Goal: Entertainment & Leisure: Browse casually

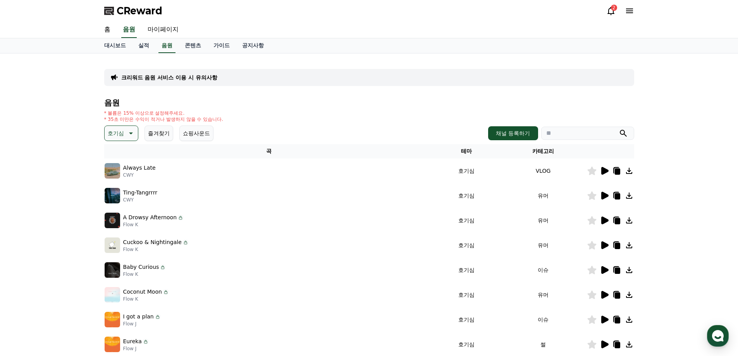
scroll to position [39, 0]
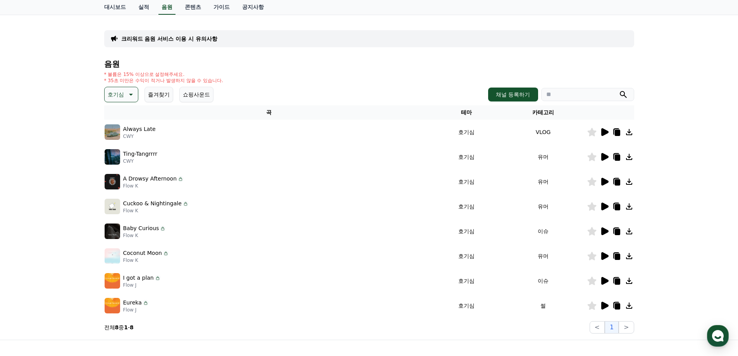
click at [122, 95] on p "호기심" at bounding box center [116, 94] width 16 height 11
click at [122, 179] on button "코믹한" at bounding box center [116, 178] width 22 height 17
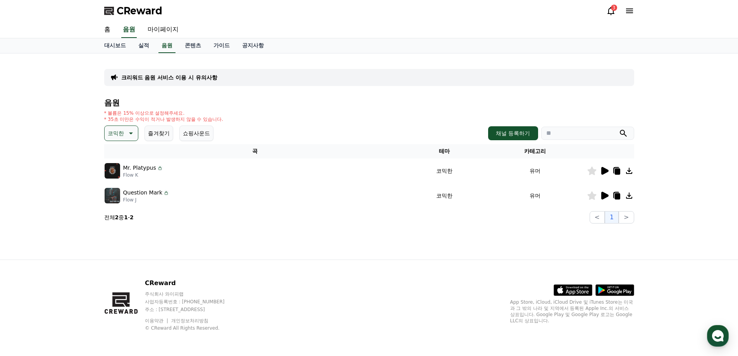
drag, startPoint x: 128, startPoint y: 132, endPoint x: 132, endPoint y: 138, distance: 6.8
click at [128, 132] on icon at bounding box center [129, 133] width 9 height 9
click at [119, 193] on button "호기심" at bounding box center [116, 194] width 22 height 17
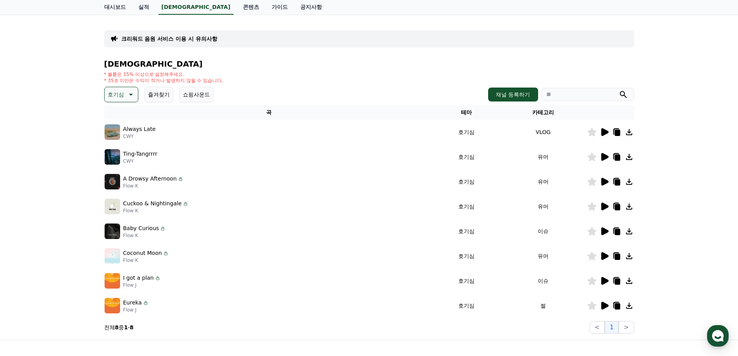
scroll to position [77, 0]
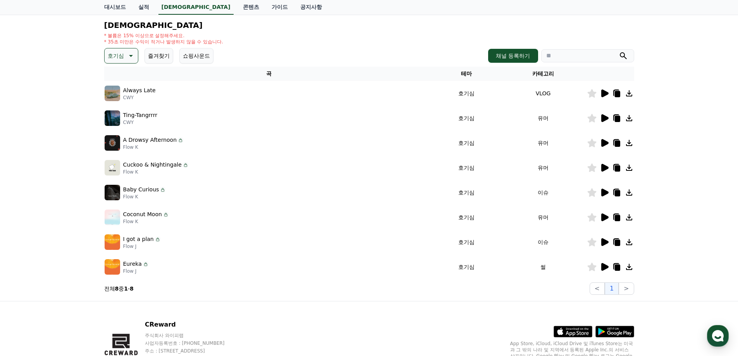
drag, startPoint x: 117, startPoint y: 57, endPoint x: 121, endPoint y: 58, distance: 4.0
click at [117, 57] on p "호기심" at bounding box center [116, 55] width 16 height 11
click at [121, 119] on button "밝은" at bounding box center [113, 118] width 17 height 17
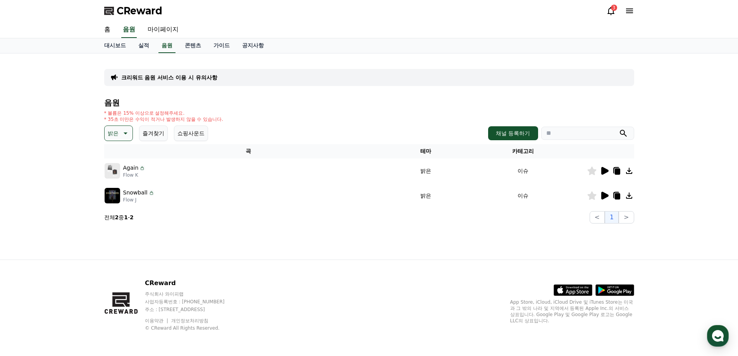
click at [122, 130] on icon at bounding box center [124, 133] width 9 height 9
click at [121, 180] on button "통통튀는" at bounding box center [119, 176] width 28 height 17
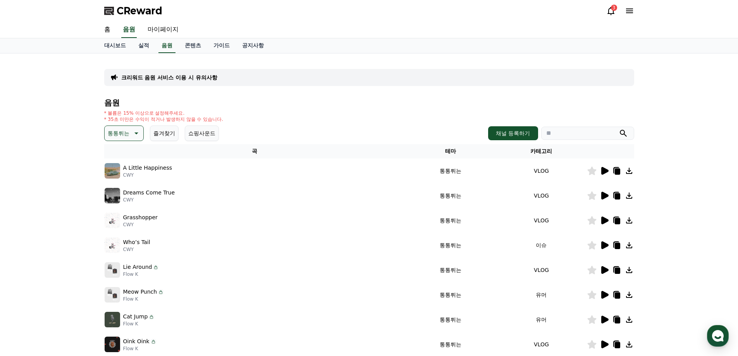
click at [569, 132] on input "search" at bounding box center [587, 133] width 93 height 13
click at [619, 129] on button "submit" at bounding box center [623, 133] width 9 height 9
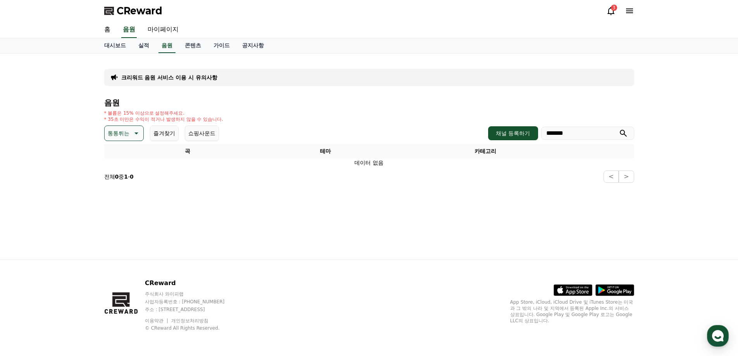
type input "*******"
click at [122, 131] on p "통통튀는" at bounding box center [119, 133] width 22 height 11
click at [127, 153] on div "전체 환상적인 호기심 어두운 밝은 통통튀는 신나는 반전 웅장한 드라마틱 즐거움 분위기있는 EDM 그루브 슬픈 잔잔한 귀여운 감동적인 긴장되는 …" at bounding box center [123, 345] width 37 height 400
click at [120, 152] on button "전체" at bounding box center [113, 153] width 17 height 17
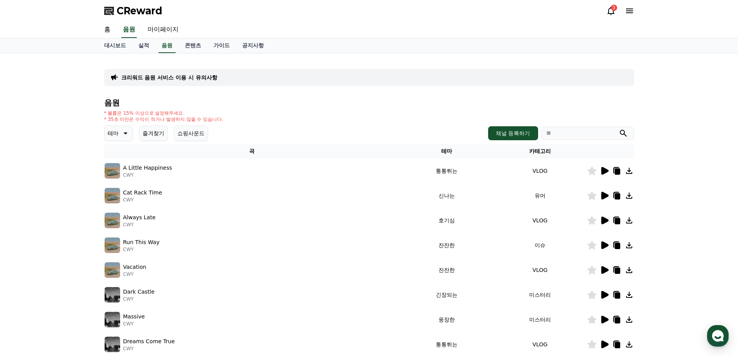
click at [569, 131] on input "search" at bounding box center [587, 133] width 93 height 13
click at [619, 129] on button "submit" at bounding box center [623, 133] width 9 height 9
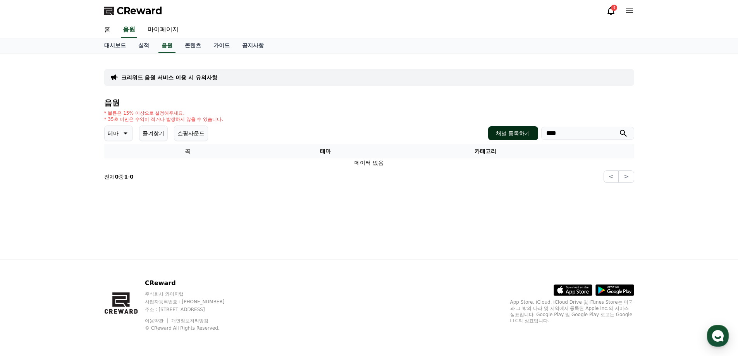
drag, startPoint x: 569, startPoint y: 131, endPoint x: 521, endPoint y: 131, distance: 48.0
click at [521, 131] on div "채널 등록하기 ****" at bounding box center [561, 133] width 146 height 14
type input "*"
click at [619, 129] on button "submit" at bounding box center [623, 133] width 9 height 9
type input "*"
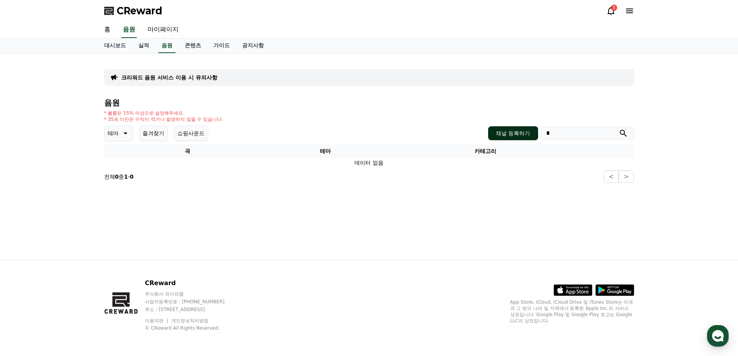
click at [619, 129] on button "submit" at bounding box center [623, 133] width 9 height 9
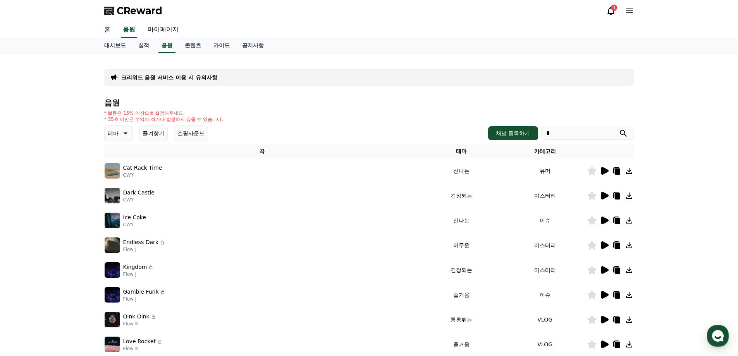
click at [115, 135] on p "테마" at bounding box center [113, 133] width 11 height 11
click at [122, 192] on button "호기심" at bounding box center [116, 194] width 22 height 17
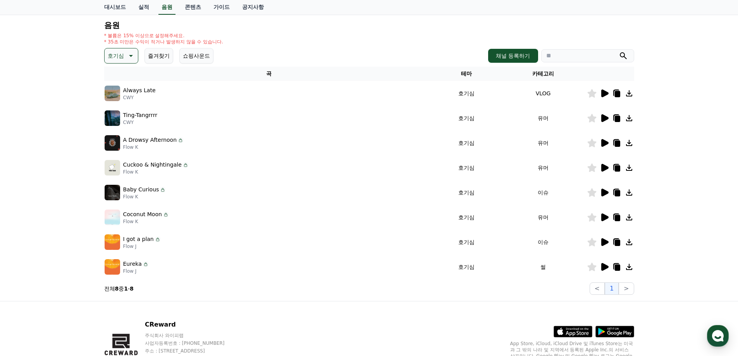
scroll to position [116, 0]
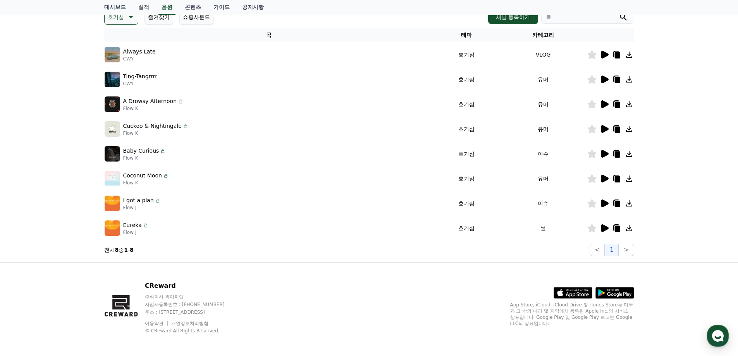
click at [605, 103] on icon at bounding box center [604, 104] width 7 height 8
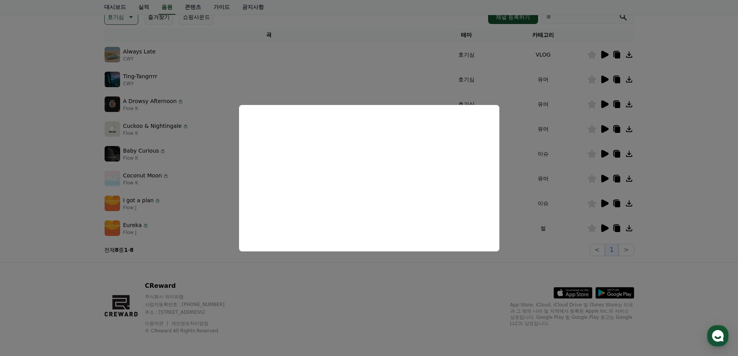
click at [709, 116] on button "close modal" at bounding box center [369, 178] width 738 height 356
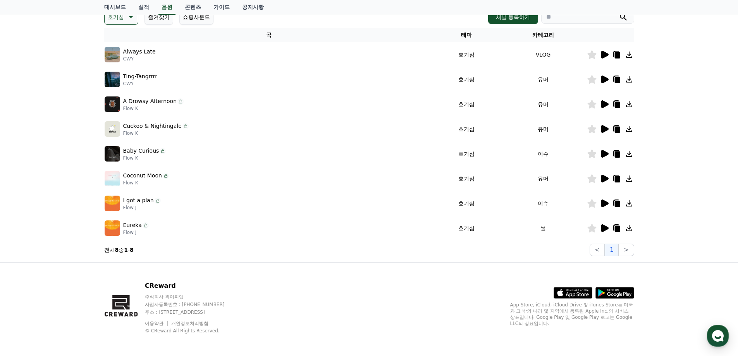
click at [605, 129] on icon at bounding box center [604, 129] width 7 height 8
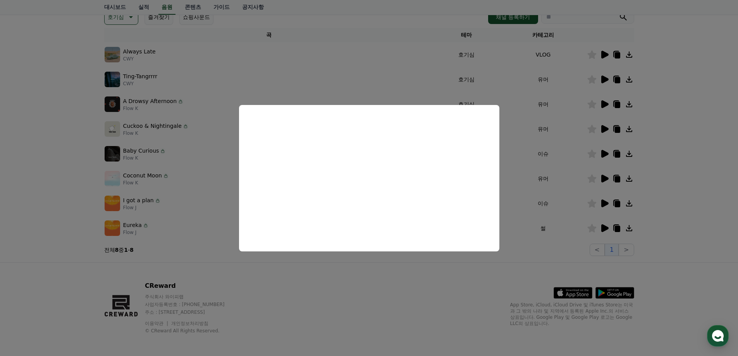
click at [679, 156] on button "close modal" at bounding box center [369, 178] width 738 height 356
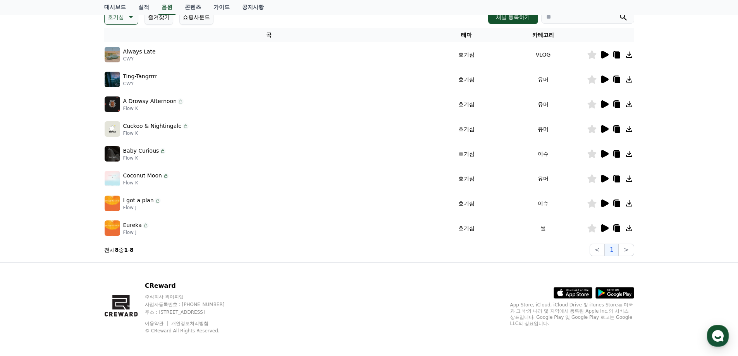
click at [604, 178] on icon at bounding box center [604, 179] width 7 height 8
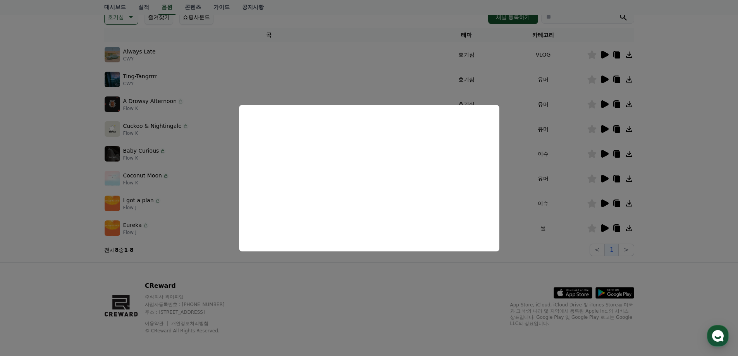
drag, startPoint x: 701, startPoint y: 212, endPoint x: 676, endPoint y: 202, distance: 27.5
click at [701, 212] on button "close modal" at bounding box center [369, 178] width 738 height 356
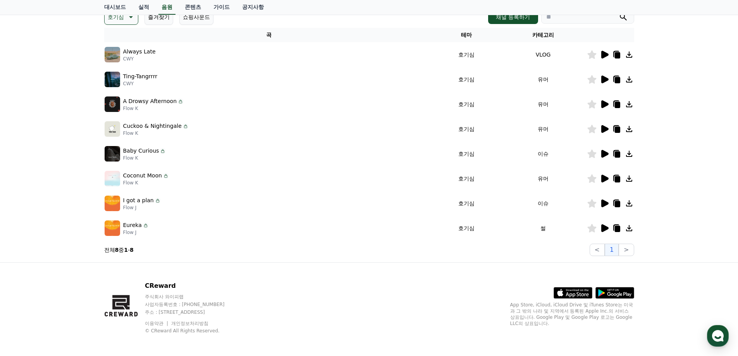
click at [618, 179] on icon at bounding box center [616, 179] width 5 height 6
